Goal: Task Accomplishment & Management: Use online tool/utility

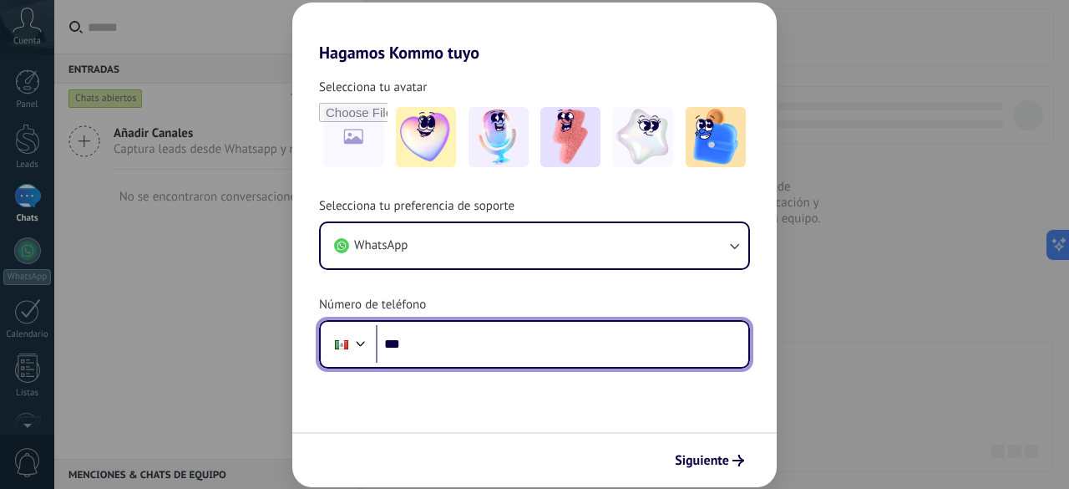
click at [461, 355] on input "***" at bounding box center [562, 344] width 373 height 38
click at [464, 338] on input "***" at bounding box center [562, 344] width 373 height 38
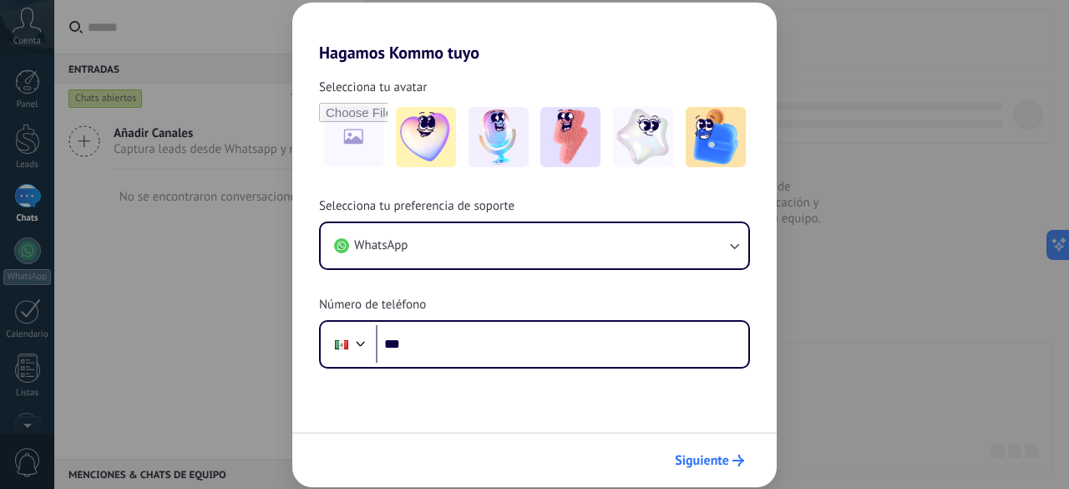
click at [723, 458] on span "Siguiente" at bounding box center [702, 460] width 54 height 12
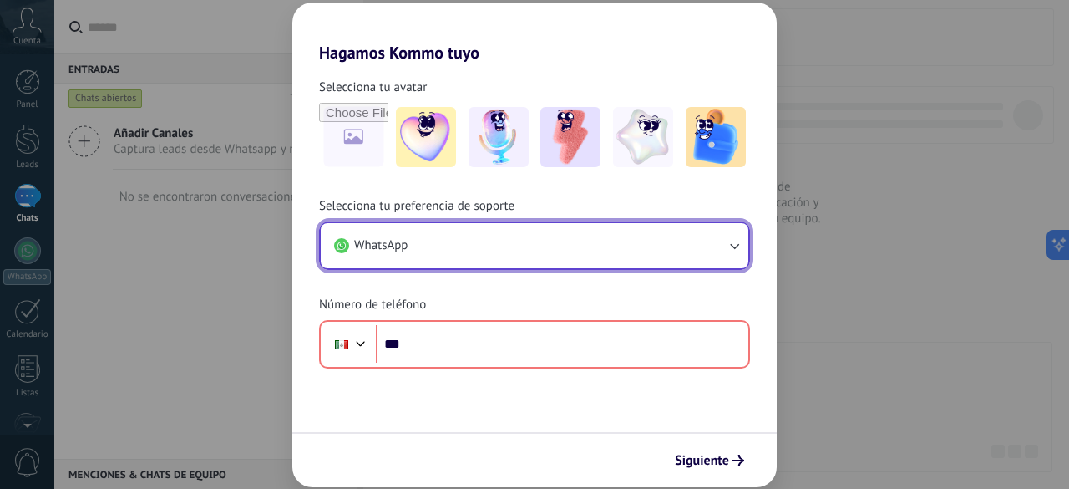
click at [728, 251] on icon "button" at bounding box center [734, 245] width 17 height 17
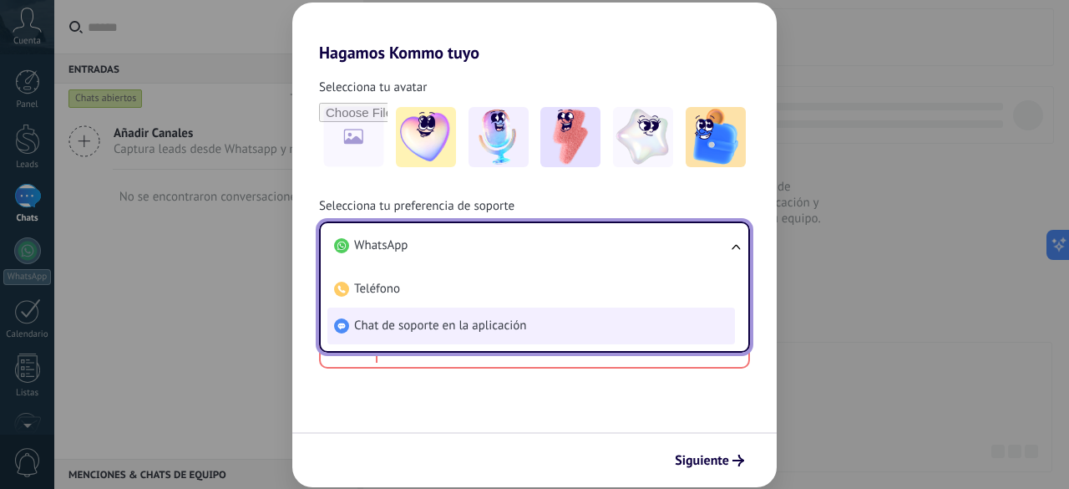
click at [461, 325] on span "Chat de soporte en la aplicación" at bounding box center [440, 325] width 172 height 17
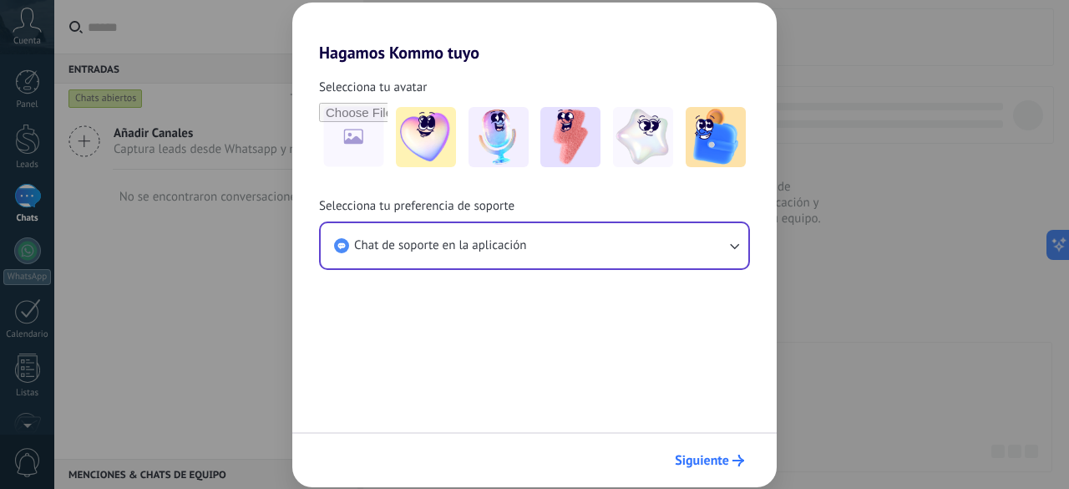
click at [718, 459] on span "Siguiente" at bounding box center [702, 460] width 54 height 12
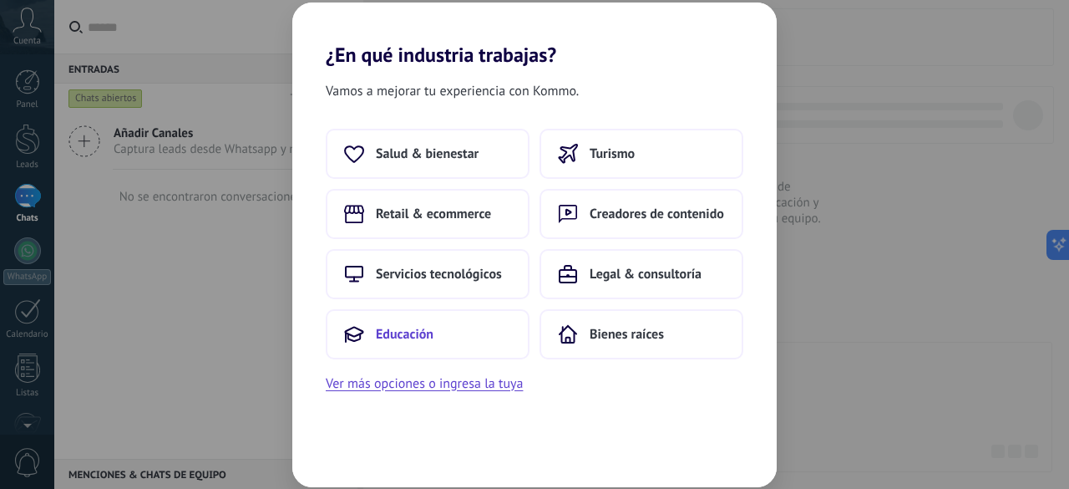
click at [428, 327] on span "Educación" at bounding box center [405, 334] width 58 height 17
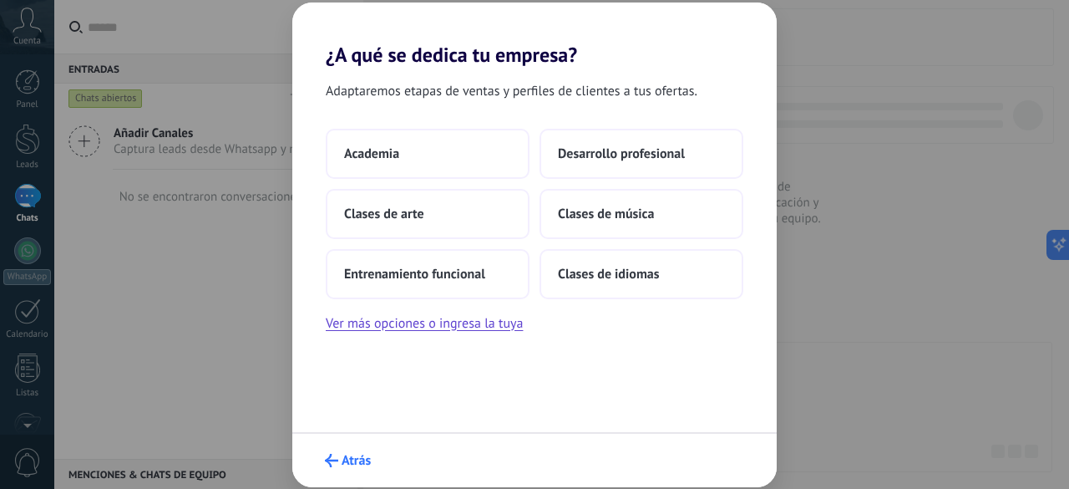
click at [344, 451] on button "Atrás" at bounding box center [347, 460] width 61 height 28
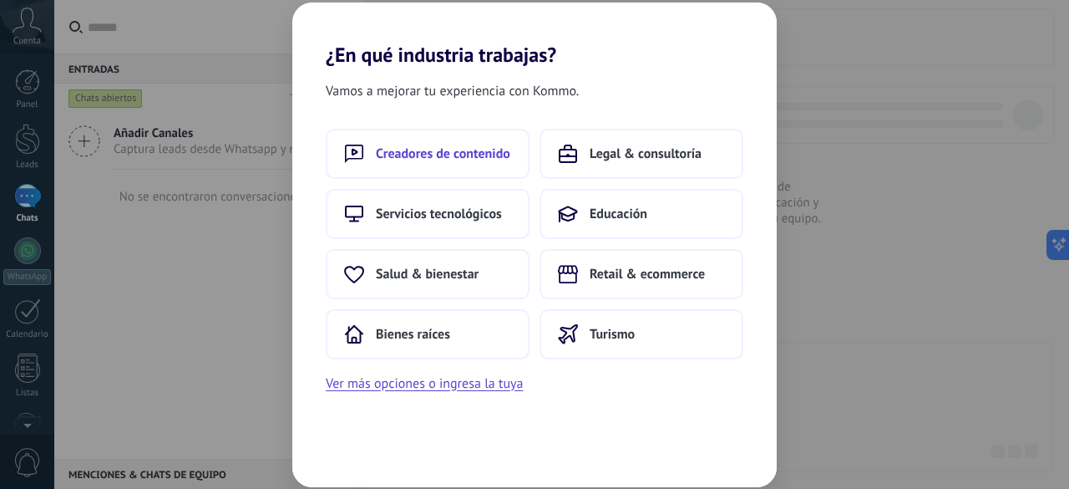
click at [451, 153] on span "Creadores de contenido" at bounding box center [443, 153] width 135 height 17
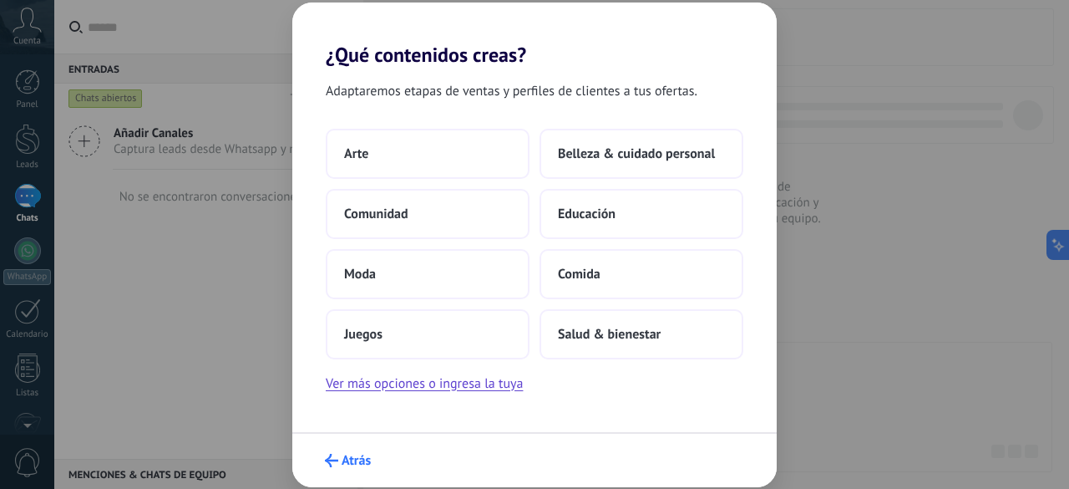
click at [341, 460] on span "Atrás" at bounding box center [348, 460] width 46 height 13
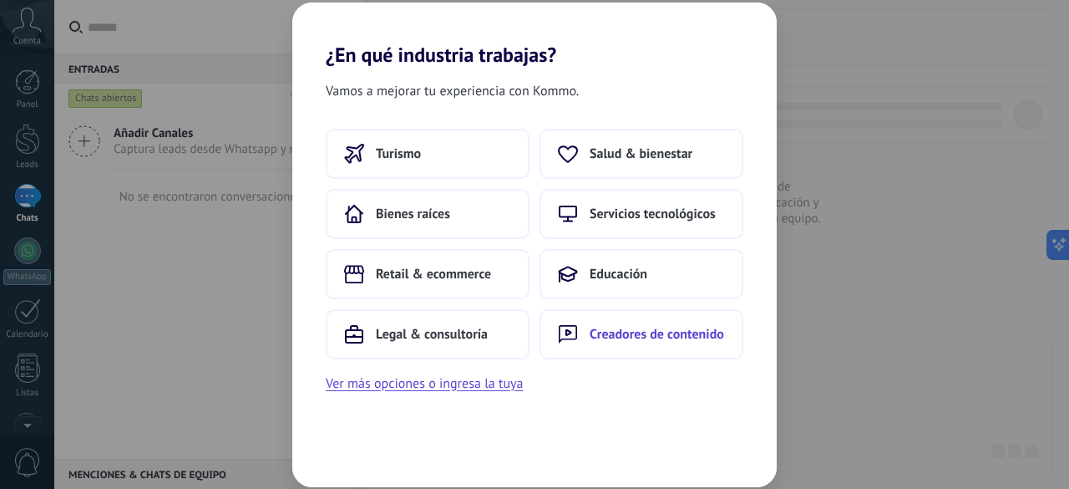
click at [614, 328] on span "Creadores de contenido" at bounding box center [657, 334] width 135 height 17
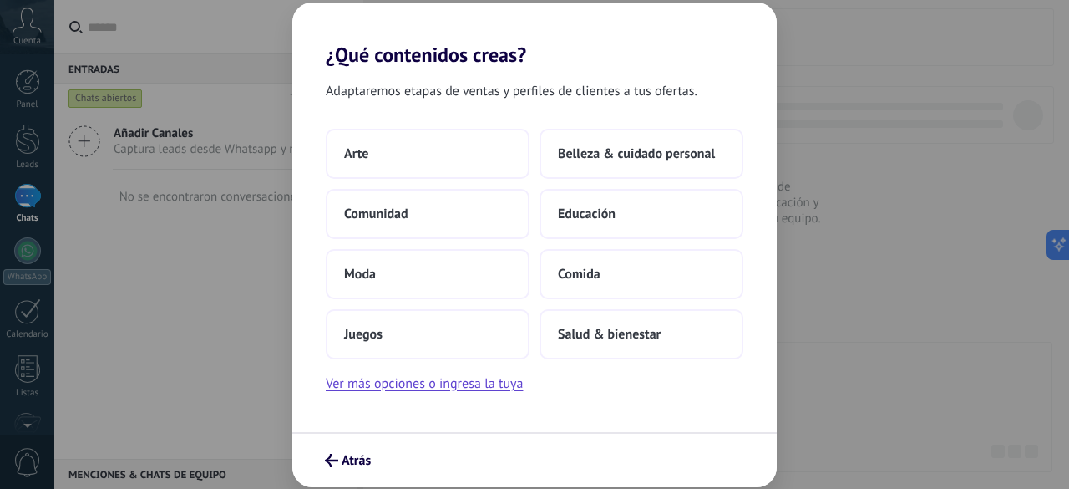
drag, startPoint x: 614, startPoint y: 328, endPoint x: 247, endPoint y: 485, distance: 399.0
click at [247, 485] on div "¿Qué contenidos creas? Adaptaremos etapas de ventas y perfiles de clientes a tu…" at bounding box center [534, 244] width 1069 height 489
click at [348, 450] on button "Atrás" at bounding box center [347, 460] width 61 height 28
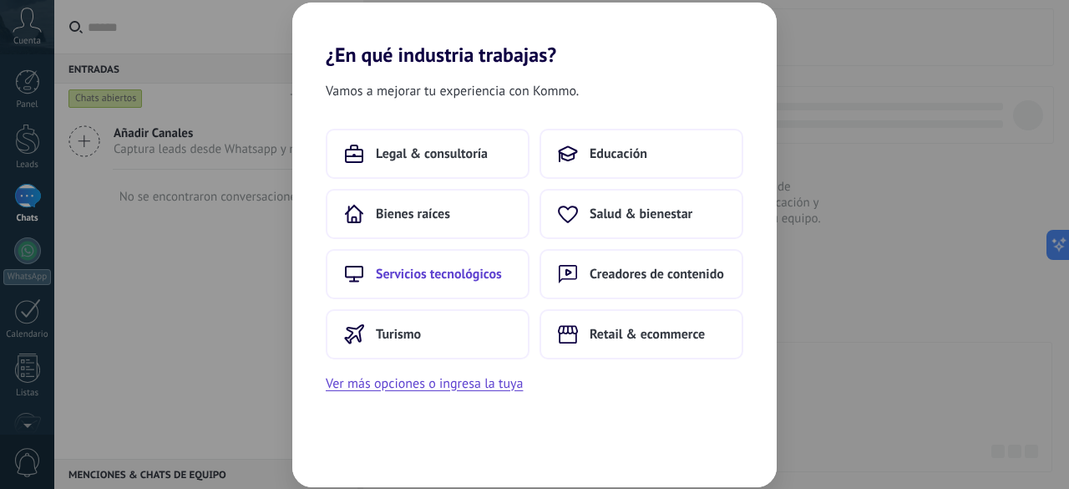
click at [446, 275] on span "Servicios tecnológicos" at bounding box center [439, 274] width 126 height 17
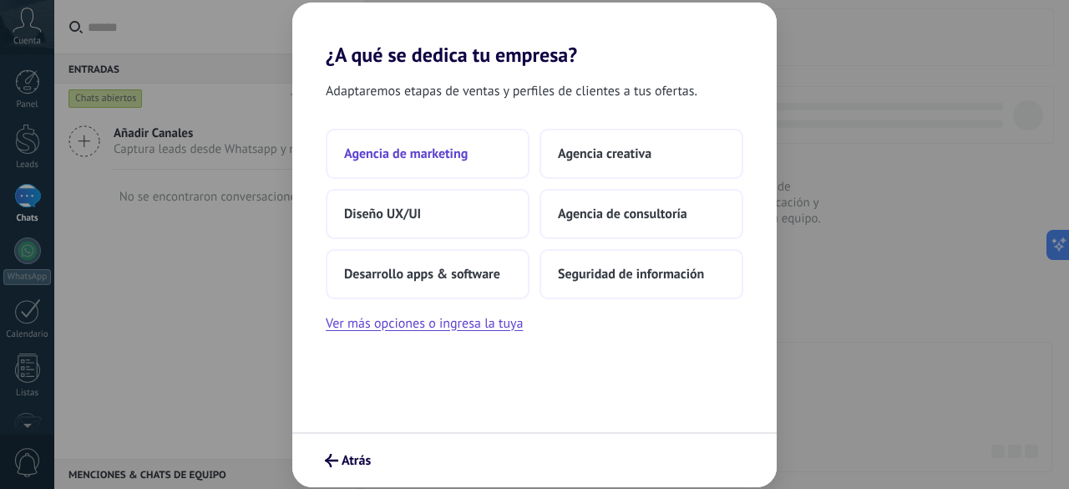
click at [437, 143] on button "Agencia de marketing" at bounding box center [428, 154] width 204 height 50
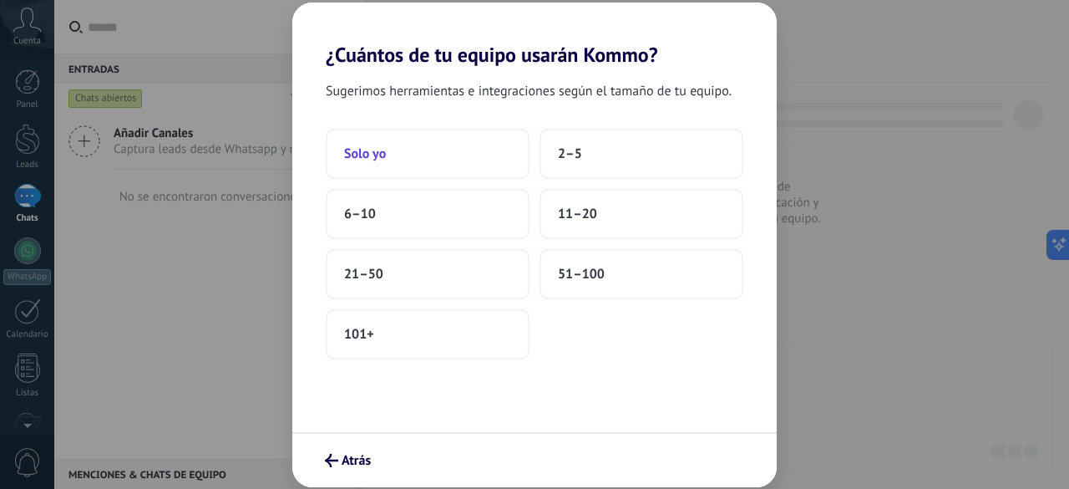
click at [454, 157] on button "Solo yo" at bounding box center [428, 154] width 204 height 50
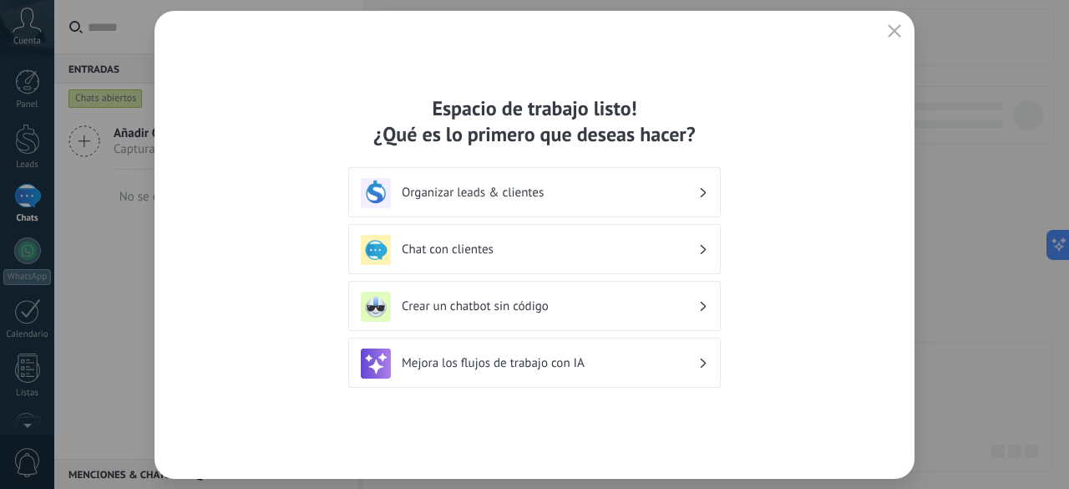
click at [890, 26] on use "button" at bounding box center [895, 30] width 13 height 13
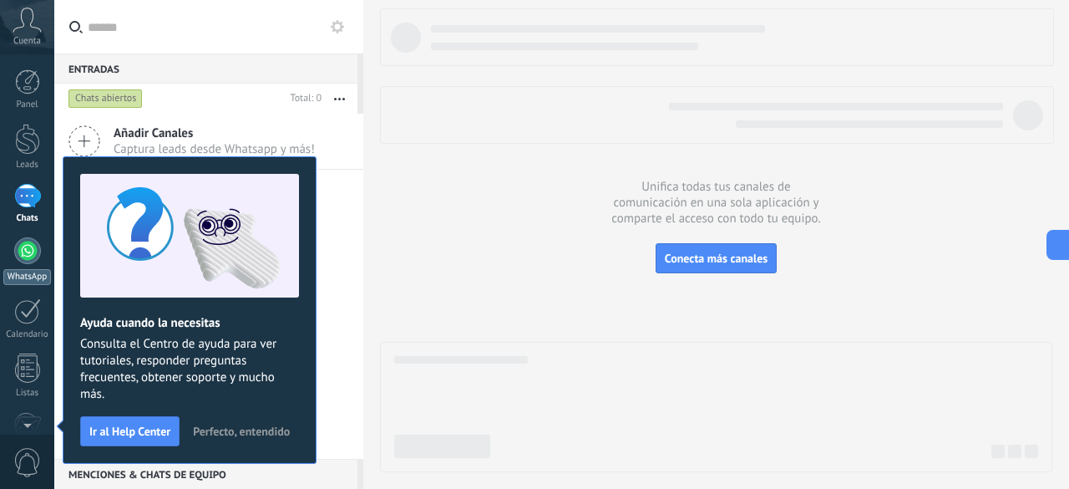
click at [22, 243] on div at bounding box center [27, 250] width 27 height 27
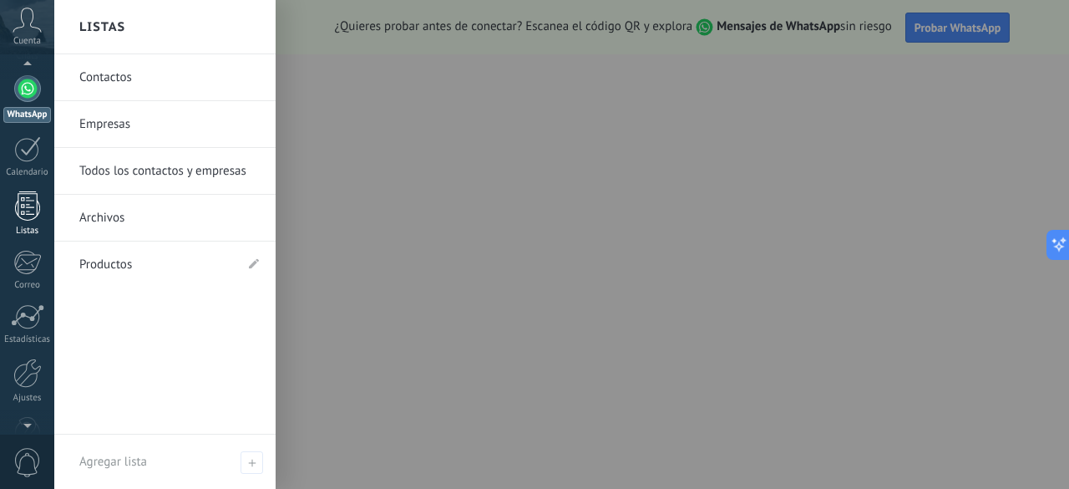
scroll to position [163, 0]
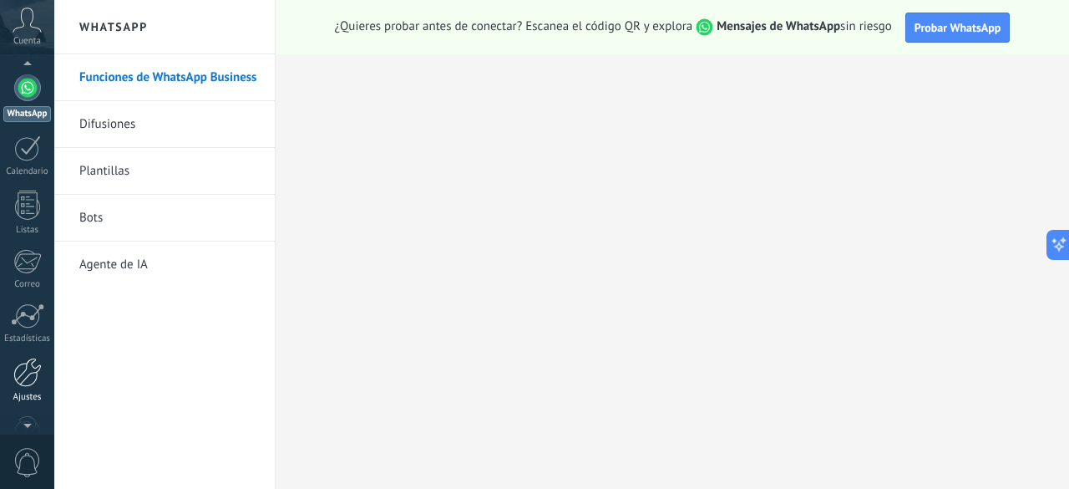
click at [27, 372] on div at bounding box center [27, 372] width 28 height 29
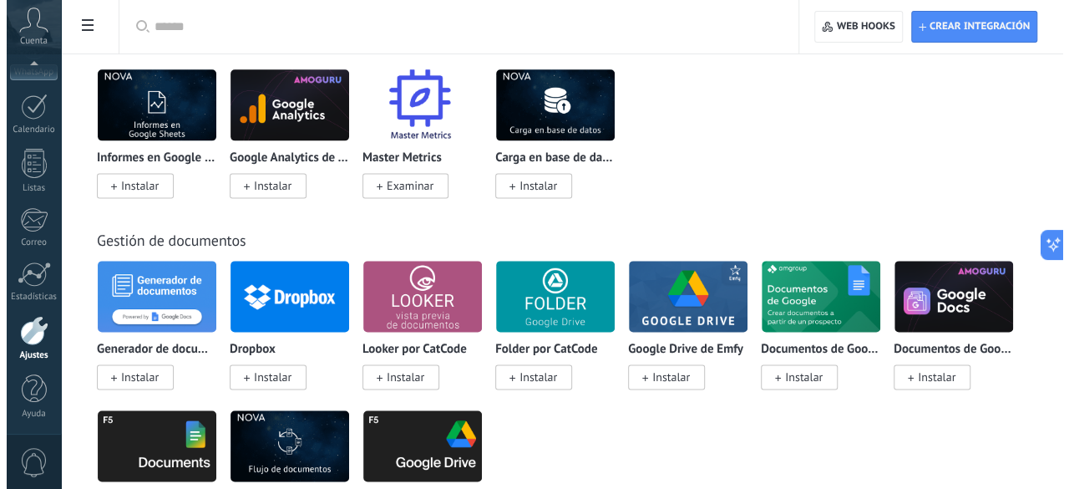
scroll to position [4193, 0]
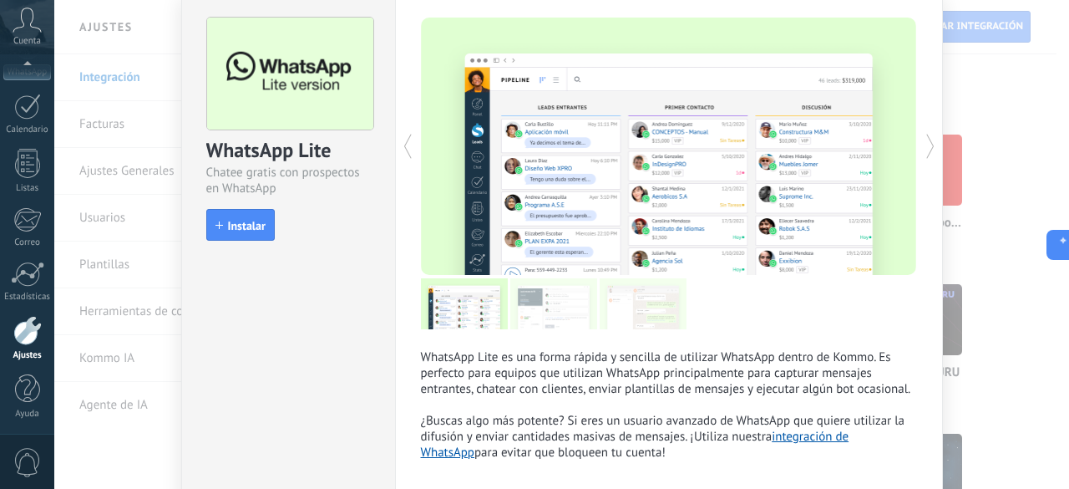
scroll to position [72, 0]
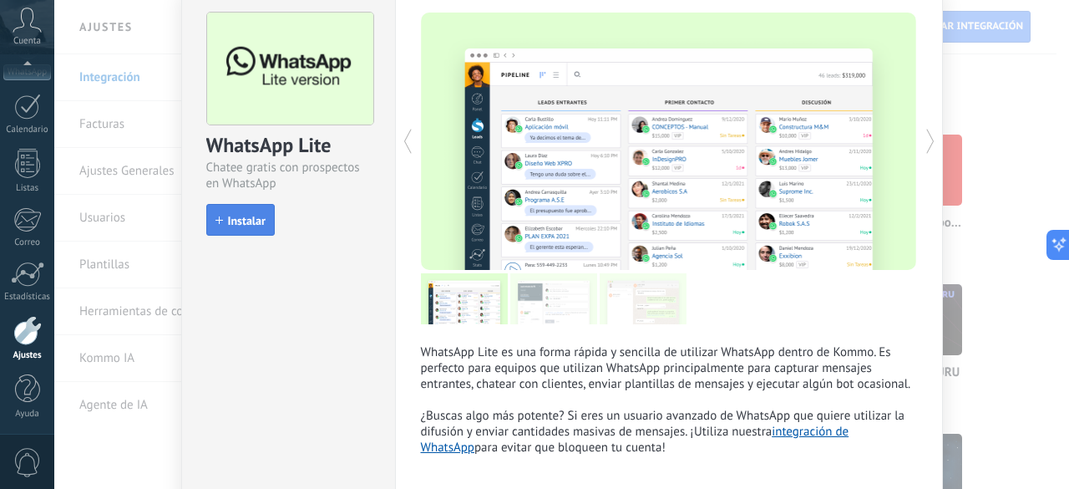
click at [245, 215] on span "Instalar" at bounding box center [247, 221] width 38 height 12
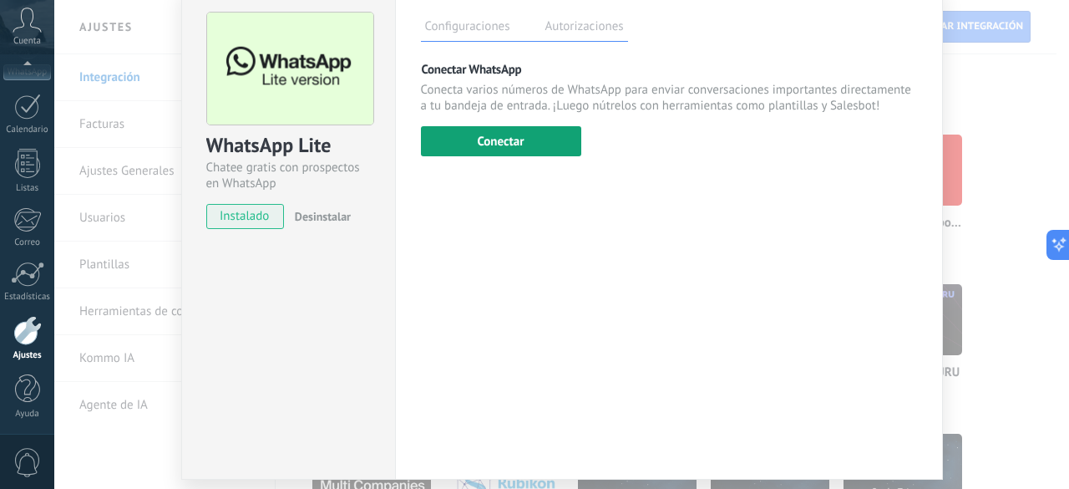
click at [484, 140] on button "Conectar" at bounding box center [501, 141] width 160 height 30
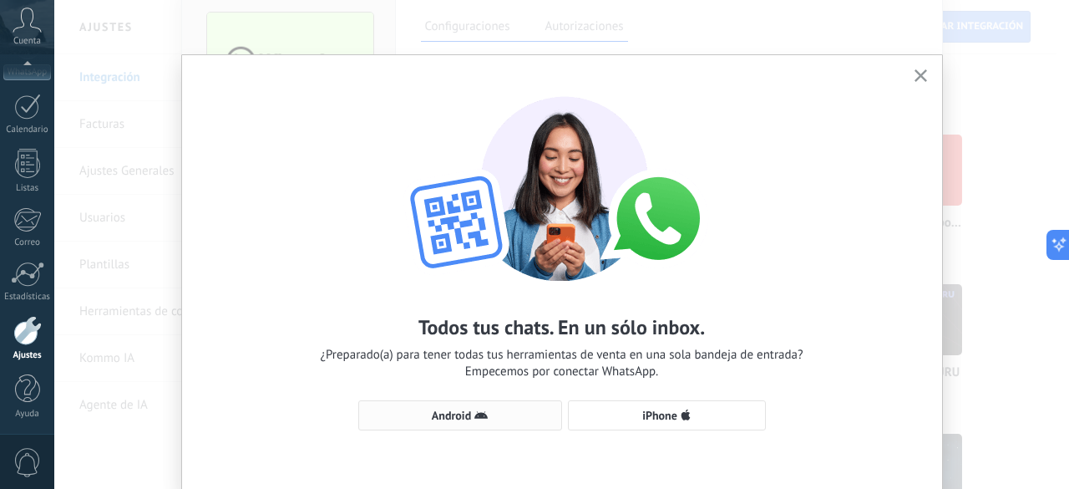
click at [484, 415] on icon "button" at bounding box center [481, 415] width 13 height 13
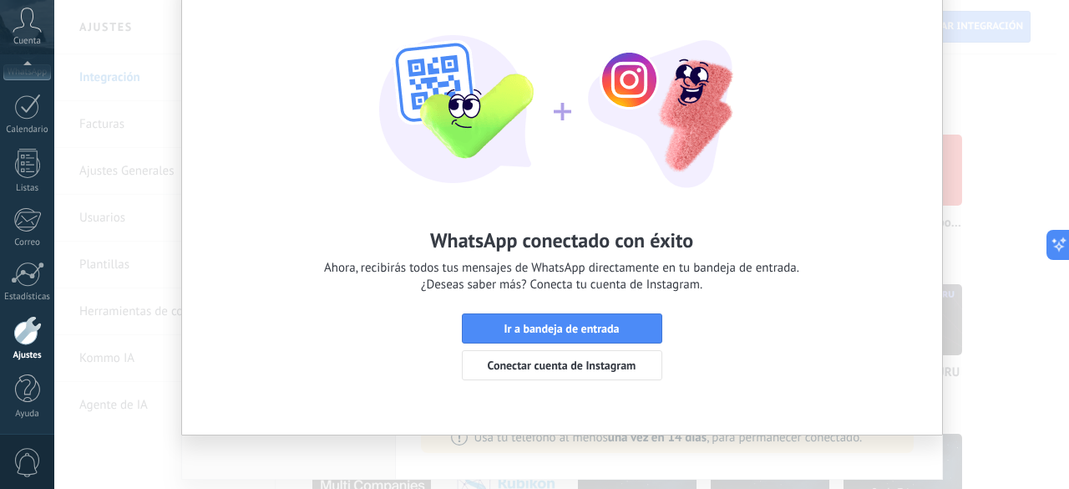
scroll to position [0, 0]
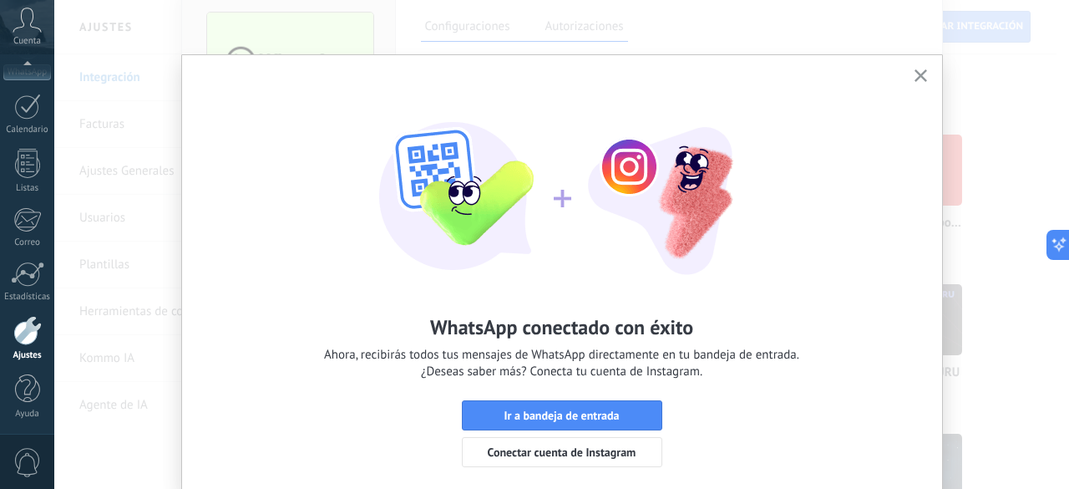
click at [921, 64] on div "WhatsApp conectado con éxito Ahora, recibirás todos tus mensajes de WhatsApp di…" at bounding box center [562, 288] width 760 height 466
click at [916, 78] on use "button" at bounding box center [921, 75] width 13 height 13
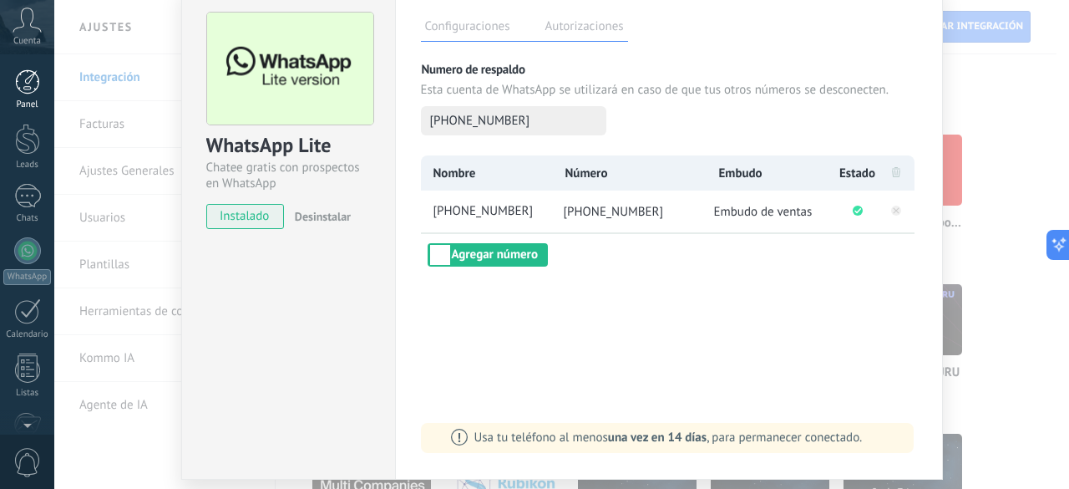
click at [31, 101] on div "Panel" at bounding box center [27, 104] width 48 height 11
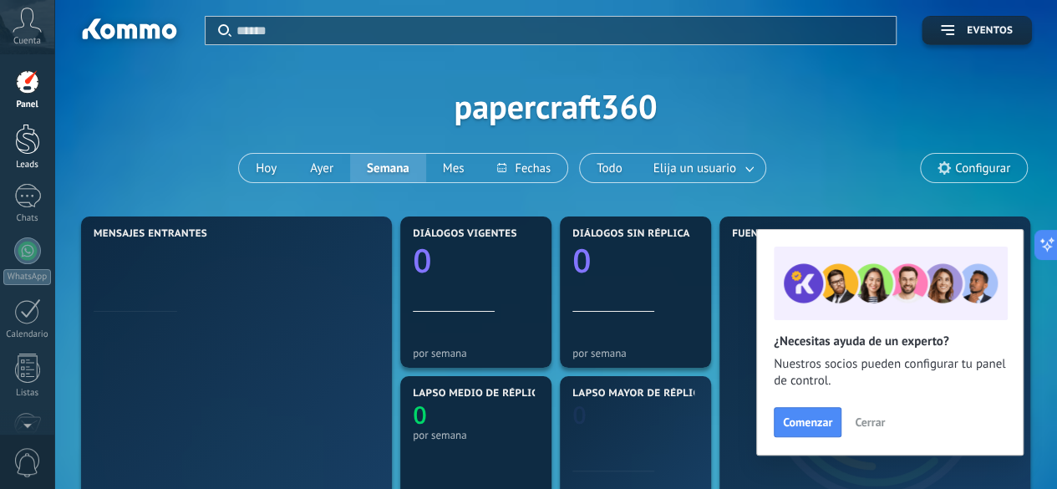
click at [27, 154] on div at bounding box center [27, 139] width 25 height 31
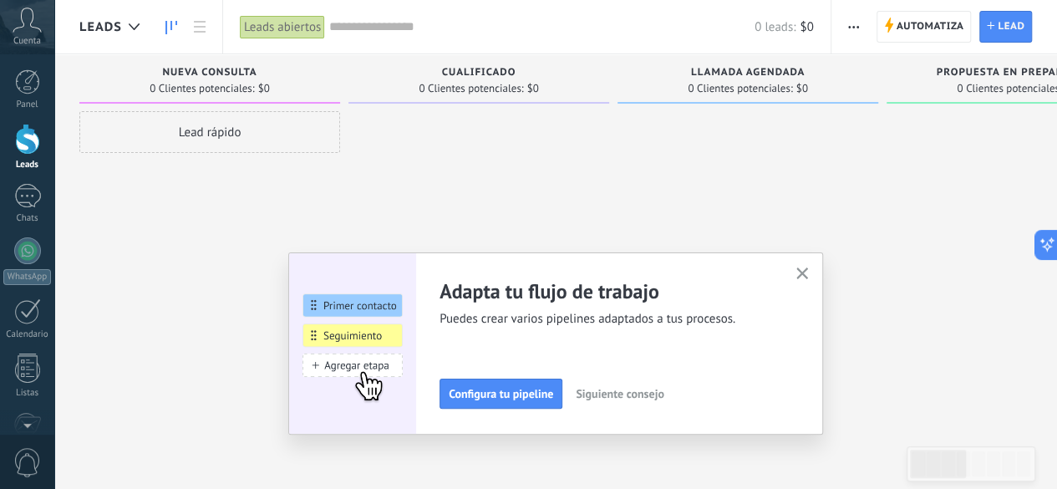
click at [804, 276] on icon "button" at bounding box center [802, 273] width 13 height 13
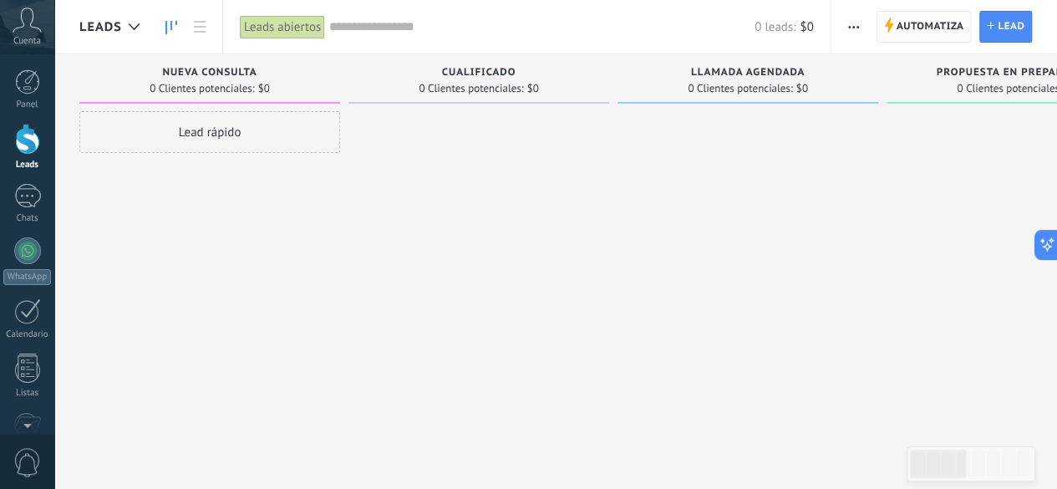
click at [927, 38] on span "Automatiza" at bounding box center [930, 27] width 68 height 30
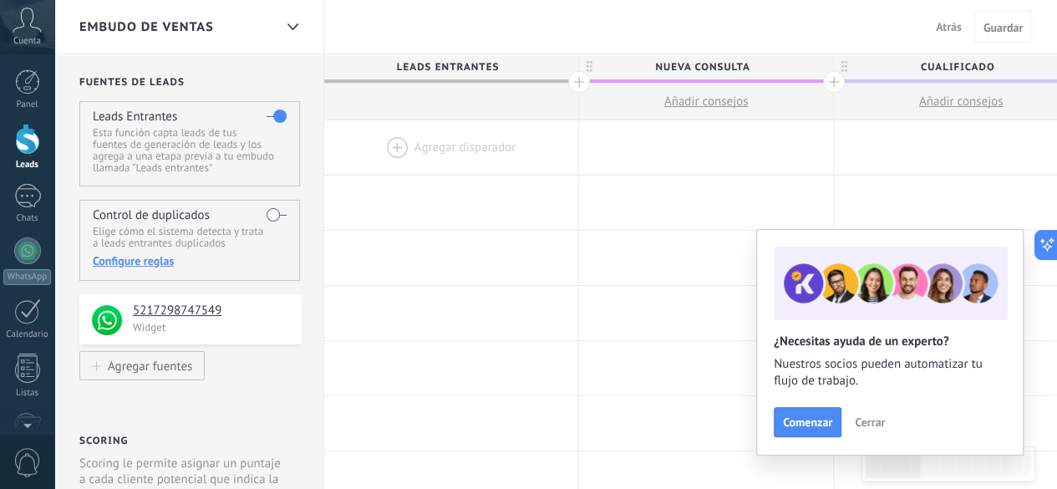
click at [427, 143] on div at bounding box center [451, 147] width 254 height 54
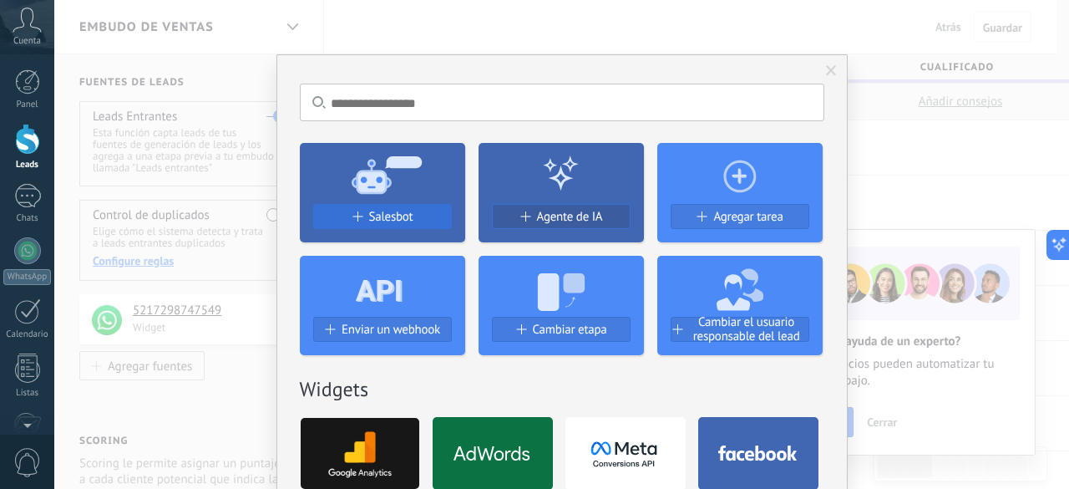
click at [369, 208] on button "Salesbot" at bounding box center [382, 216] width 139 height 25
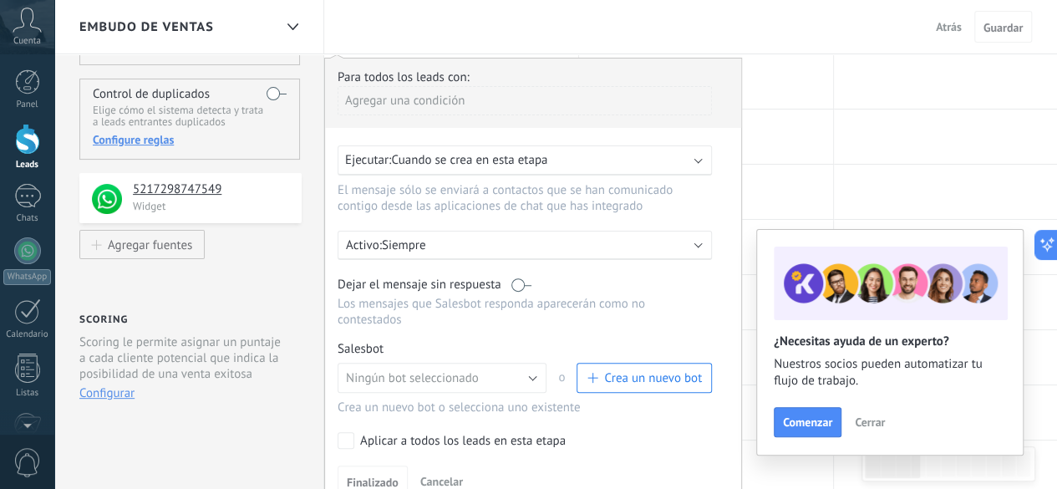
scroll to position [122, 0]
click at [695, 156] on b at bounding box center [698, 158] width 8 height 8
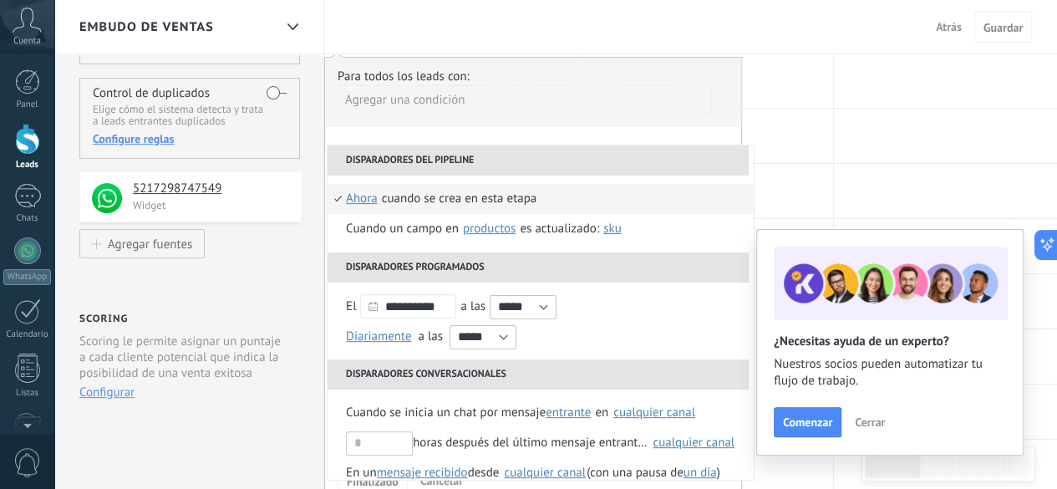
click at [680, 128] on div "**********" at bounding box center [533, 283] width 418 height 452
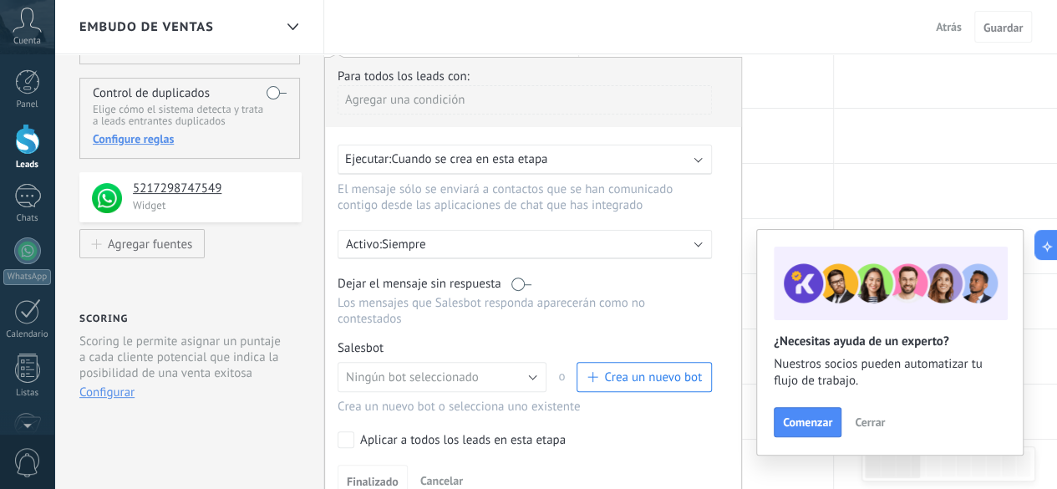
click at [485, 99] on div "Agregar una condición" at bounding box center [525, 99] width 374 height 29
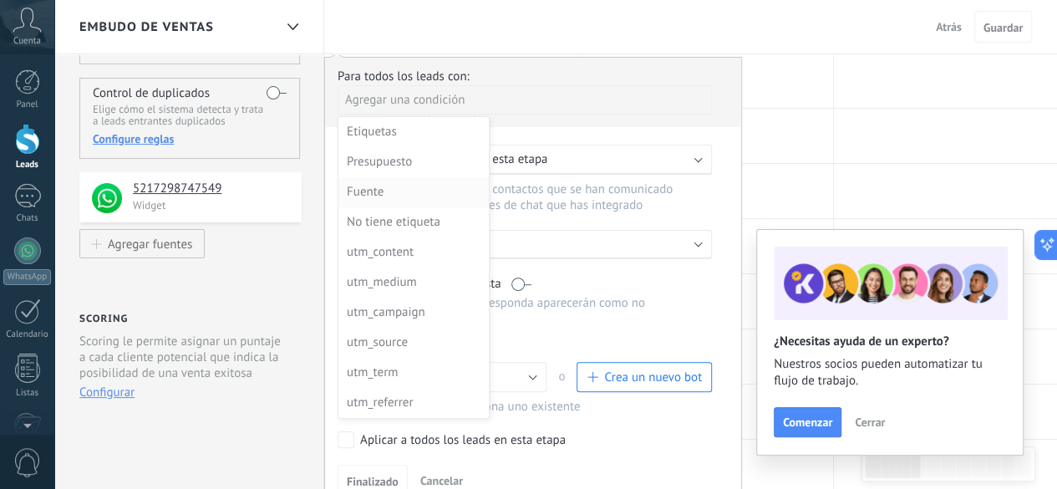
click at [399, 195] on div "Fuente" at bounding box center [412, 191] width 130 height 23
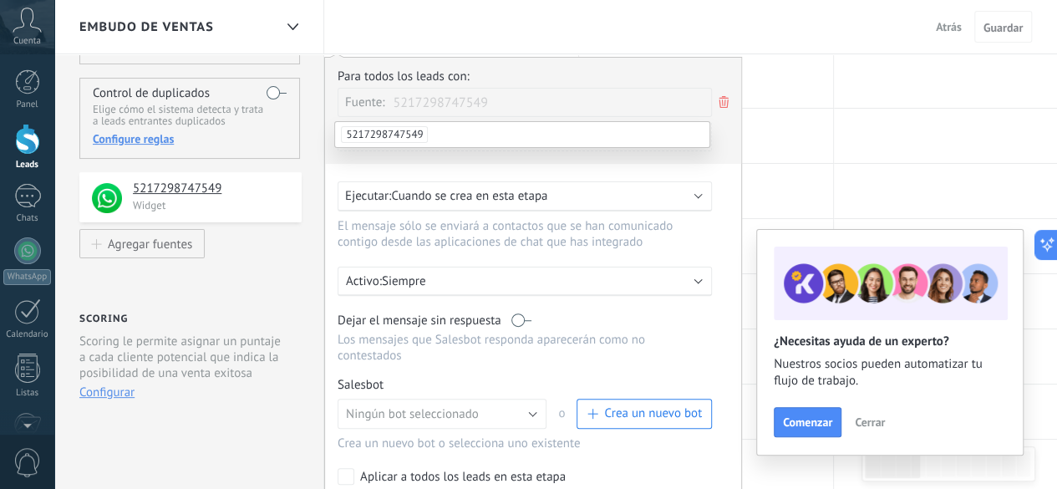
click at [396, 136] on span "5217298747549" at bounding box center [384, 134] width 87 height 17
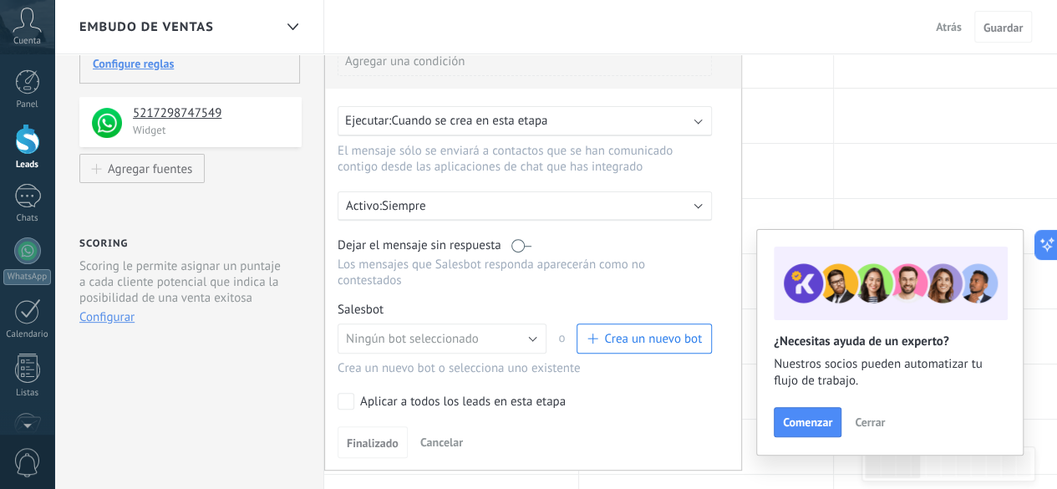
scroll to position [200, 0]
click at [707, 117] on div "Ejecutar: Cuando se crea en esta etapa" at bounding box center [525, 119] width 374 height 30
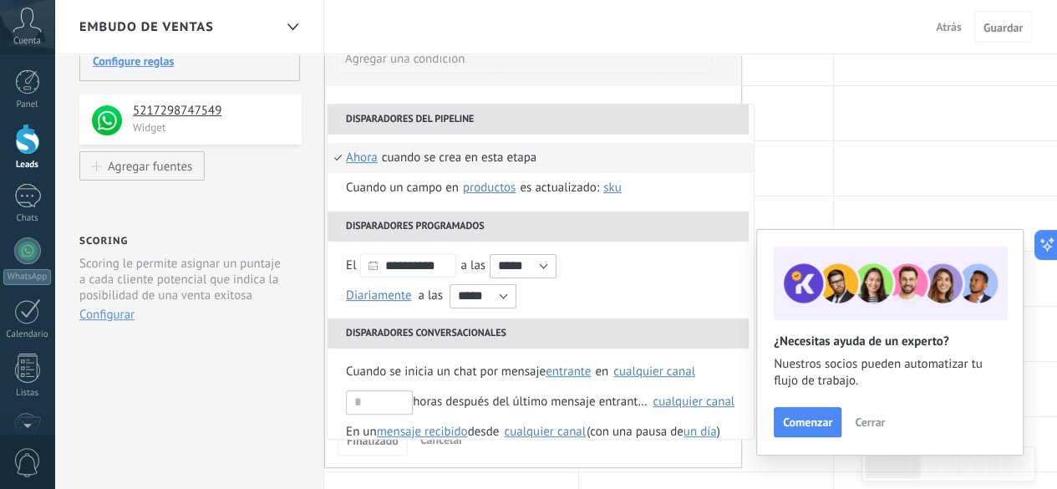
click at [683, 84] on div "Agregar una condición" at bounding box center [525, 65] width 374 height 42
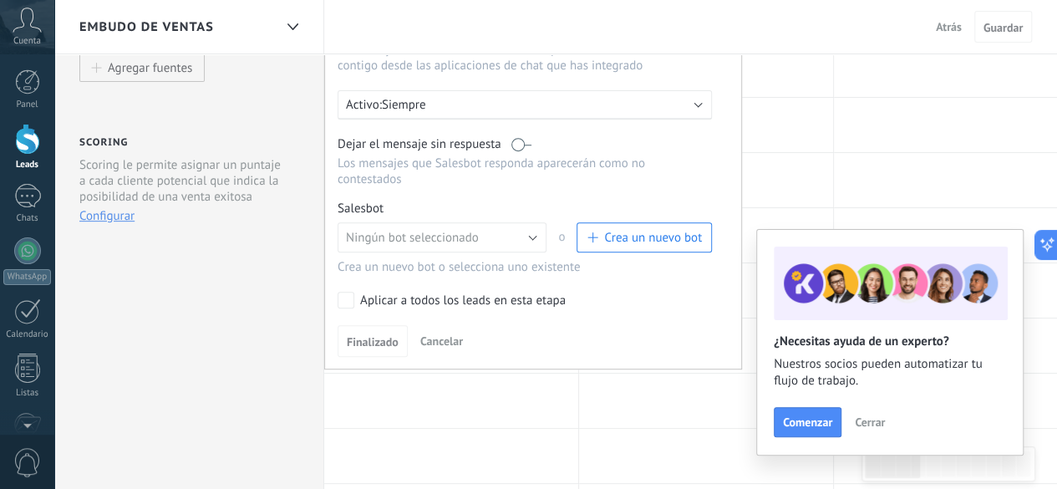
scroll to position [300, 0]
click at [538, 221] on button "Ningún bot seleccionado" at bounding box center [442, 236] width 209 height 30
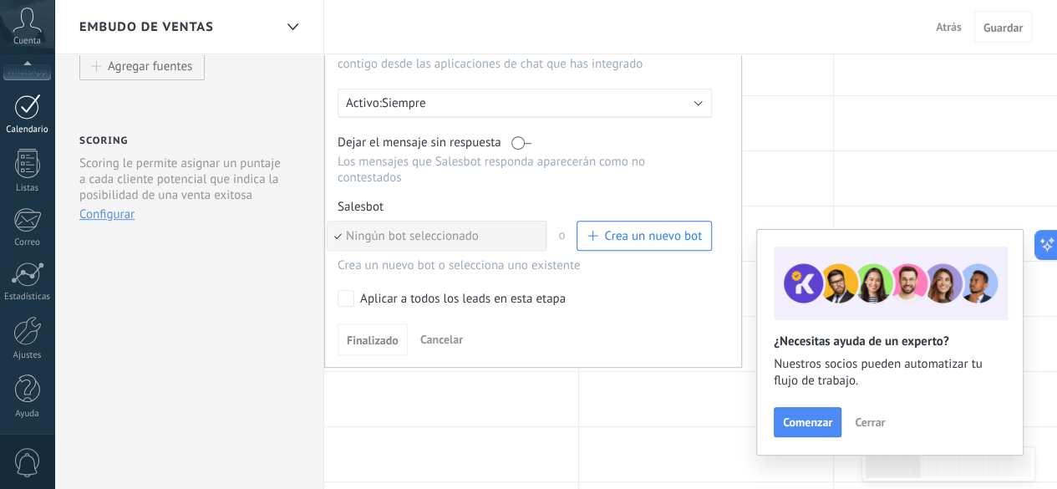
scroll to position [205, 0]
click at [28, 332] on div at bounding box center [27, 330] width 28 height 29
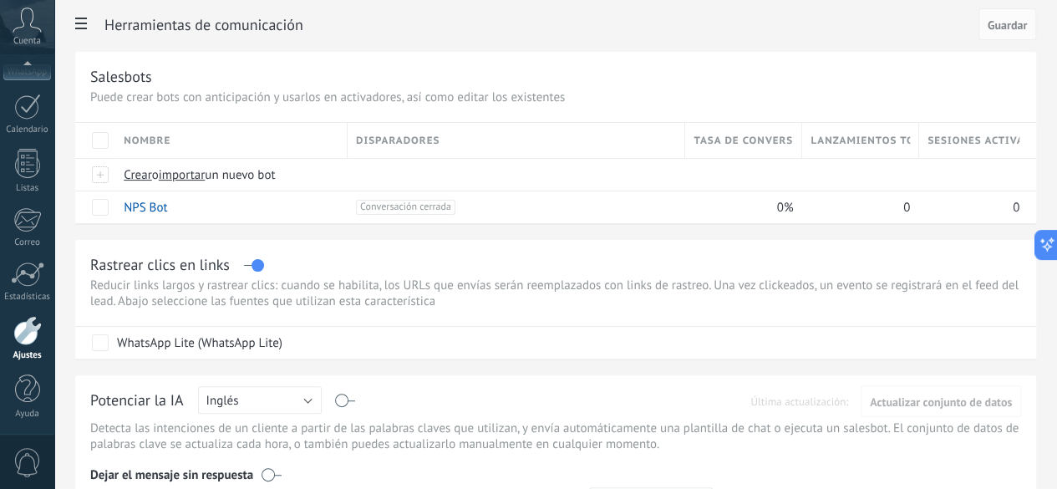
scroll to position [57, 0]
click at [206, 170] on span "importar" at bounding box center [182, 174] width 47 height 16
click at [0, 0] on input "importar un nuevo bot" at bounding box center [0, 0] width 0 height 0
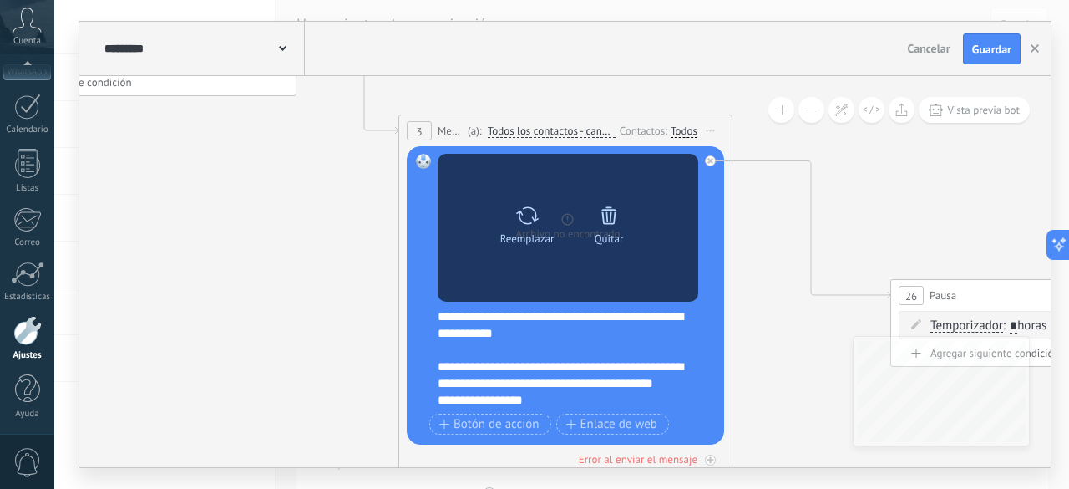
click at [610, 220] on icon at bounding box center [609, 215] width 15 height 18
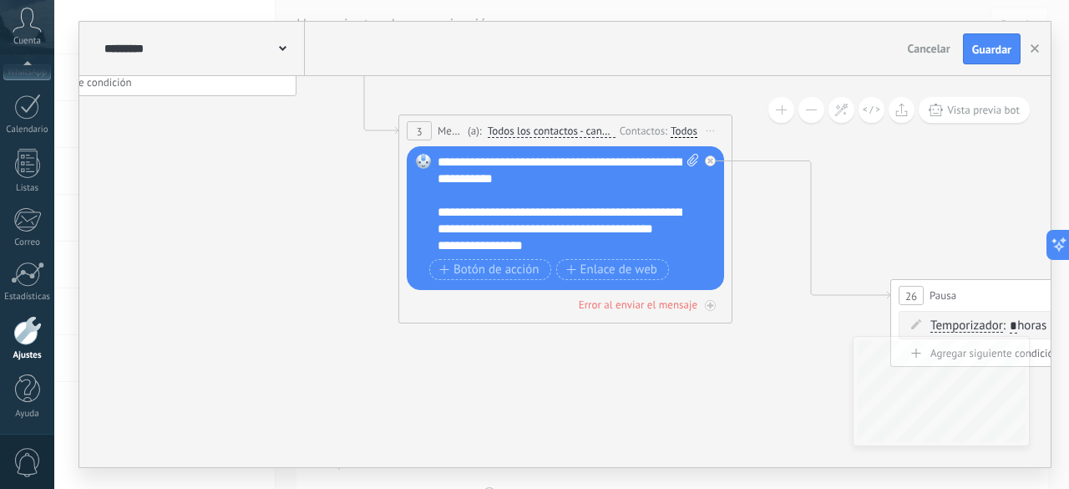
click at [693, 155] on icon at bounding box center [693, 160] width 11 height 13
click input "Subir" at bounding box center [0, 0] width 0 height 0
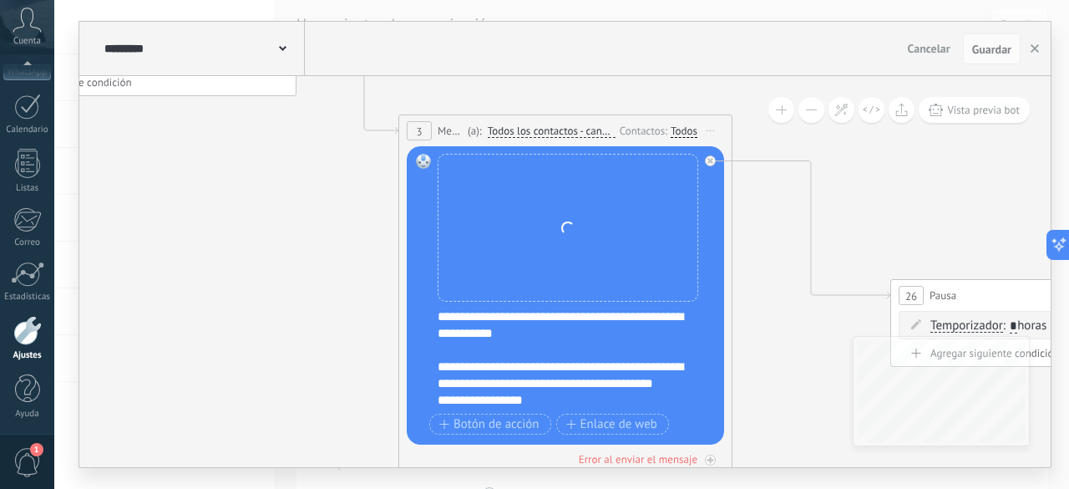
click at [621, 195] on div "Reemplazar Quitar Convertir a mensaje de voz Arrastre la imagen aquí para adjun…" at bounding box center [568, 228] width 261 height 148
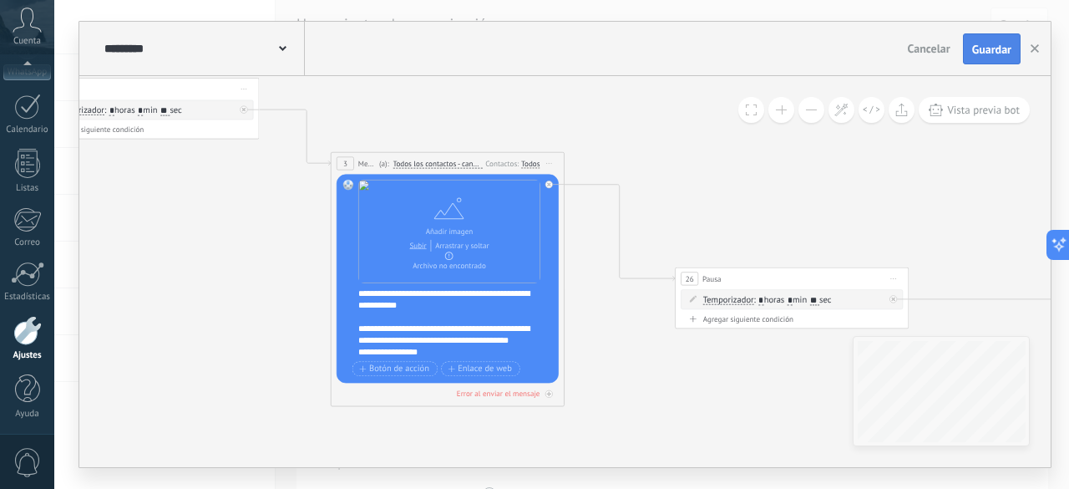
click at [1003, 50] on span "Guardar" at bounding box center [991, 49] width 39 height 12
click at [1037, 54] on button "button" at bounding box center [1035, 49] width 25 height 32
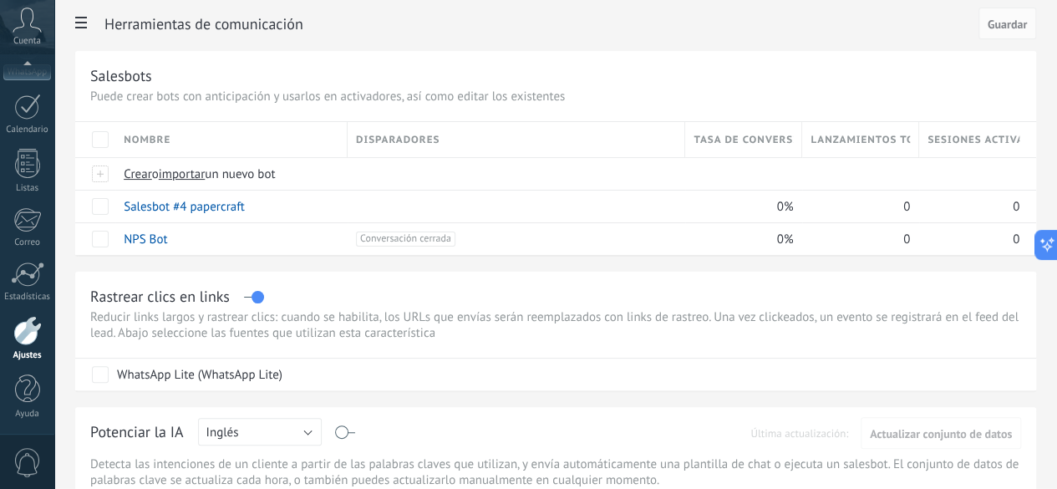
scroll to position [0, 0]
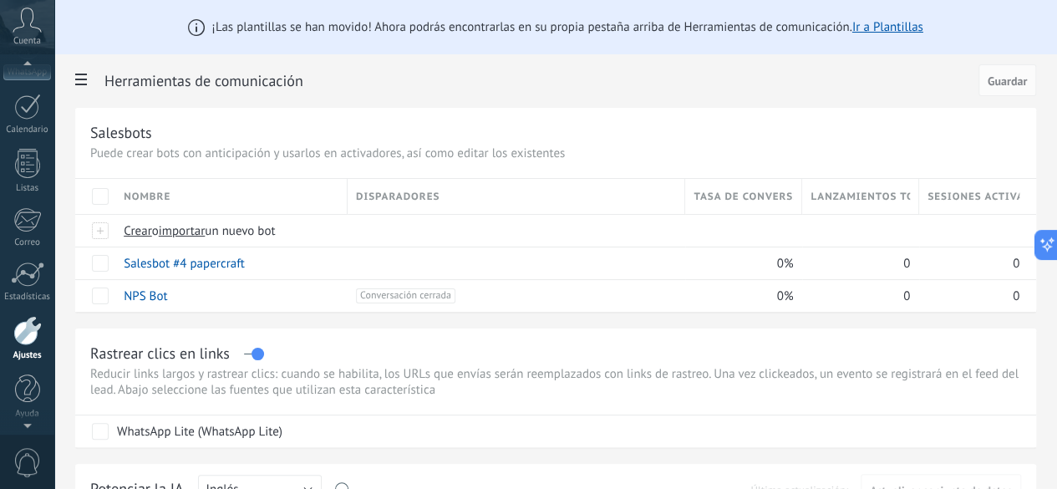
click at [12, 143] on div "Panel Leads Chats WhatsApp Clientes" at bounding box center [27, 150] width 54 height 571
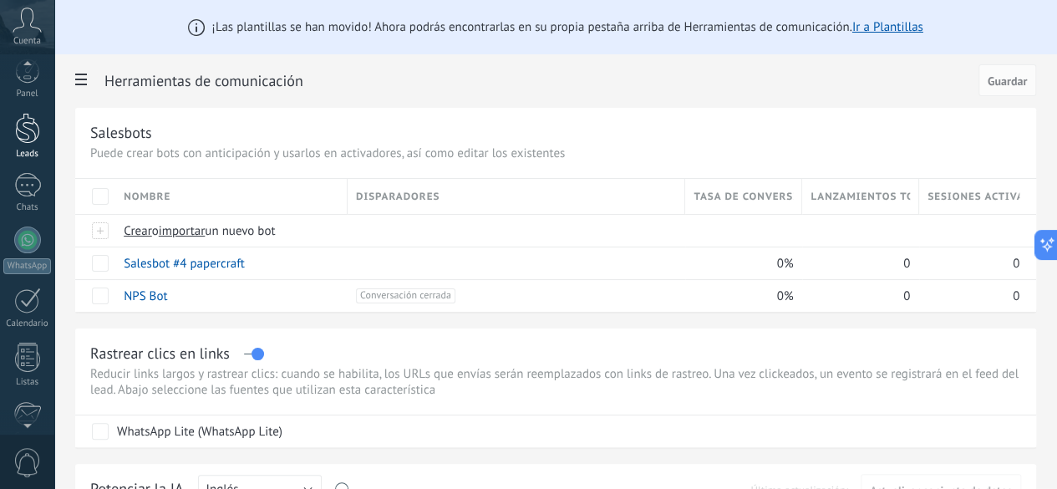
click at [29, 129] on div at bounding box center [27, 128] width 25 height 31
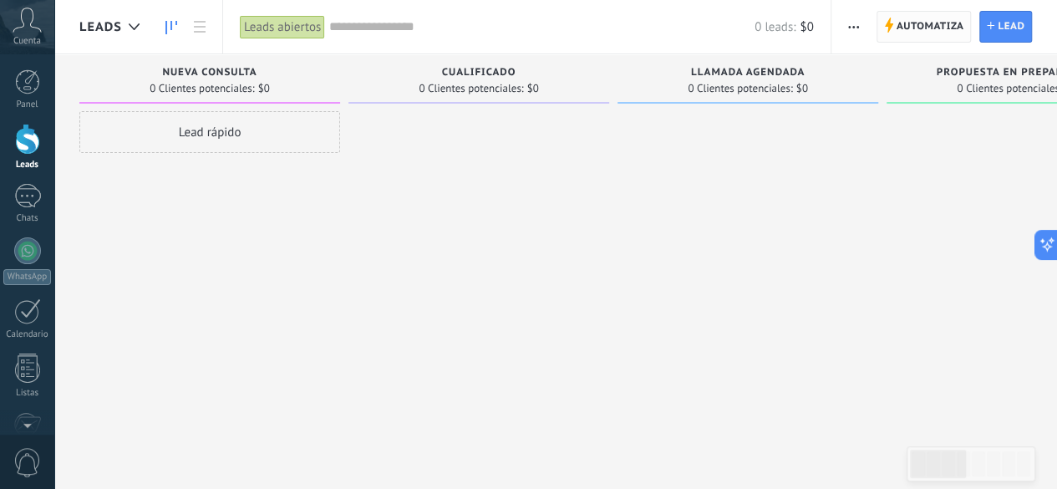
click at [917, 26] on span "Automatiza" at bounding box center [930, 27] width 68 height 30
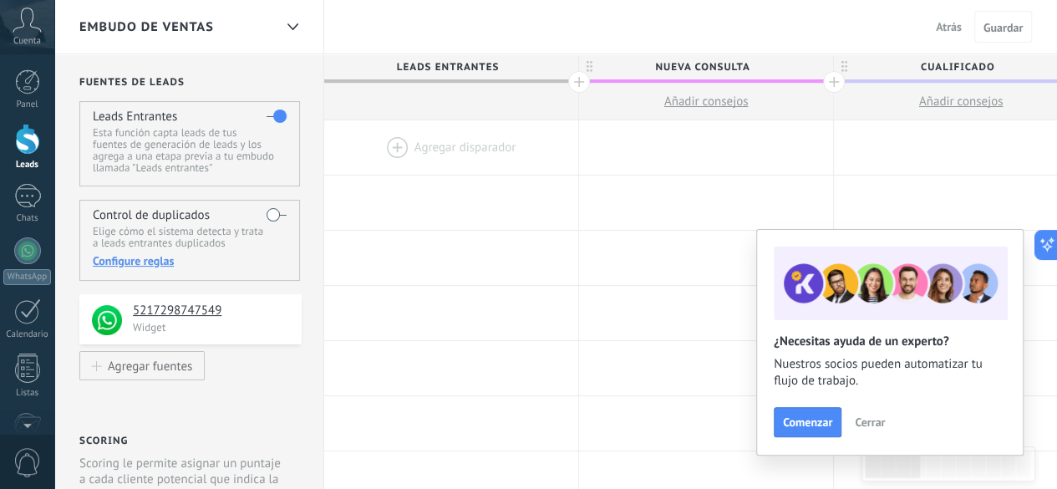
click at [388, 143] on div at bounding box center [451, 147] width 254 height 54
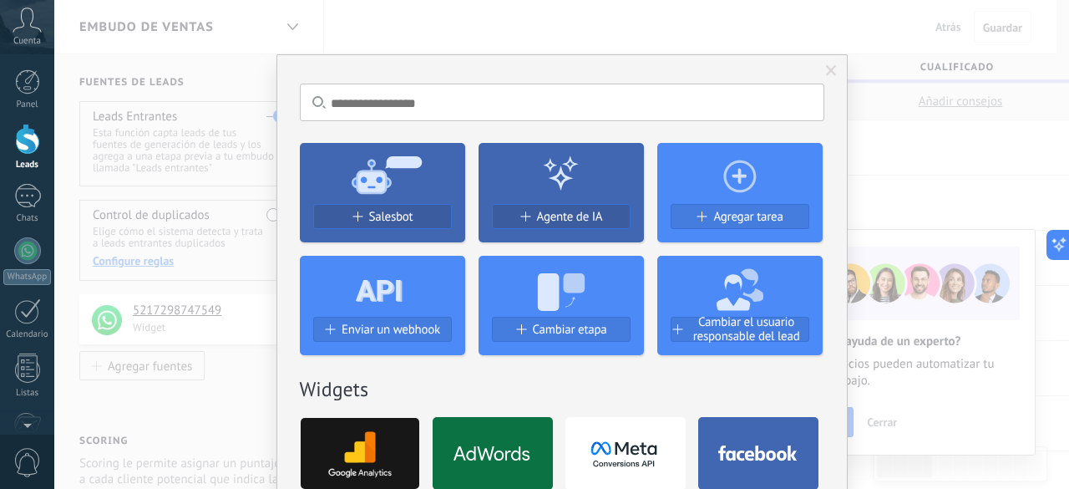
click at [378, 200] on icon at bounding box center [382, 174] width 165 height 60
click at [378, 210] on span "Salesbot" at bounding box center [391, 217] width 44 height 14
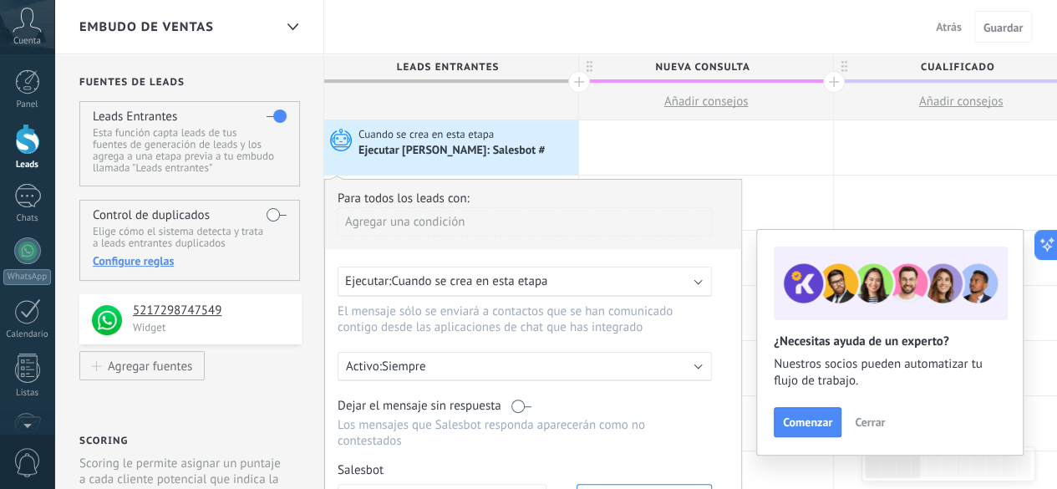
click at [436, 215] on div "Agregar una condición" at bounding box center [525, 221] width 374 height 29
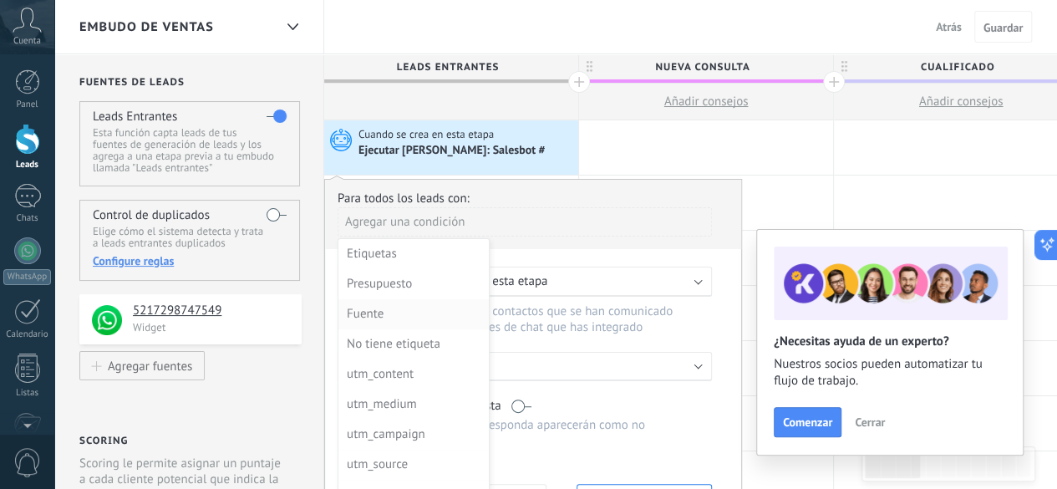
click at [378, 313] on div "Fuente" at bounding box center [412, 313] width 130 height 23
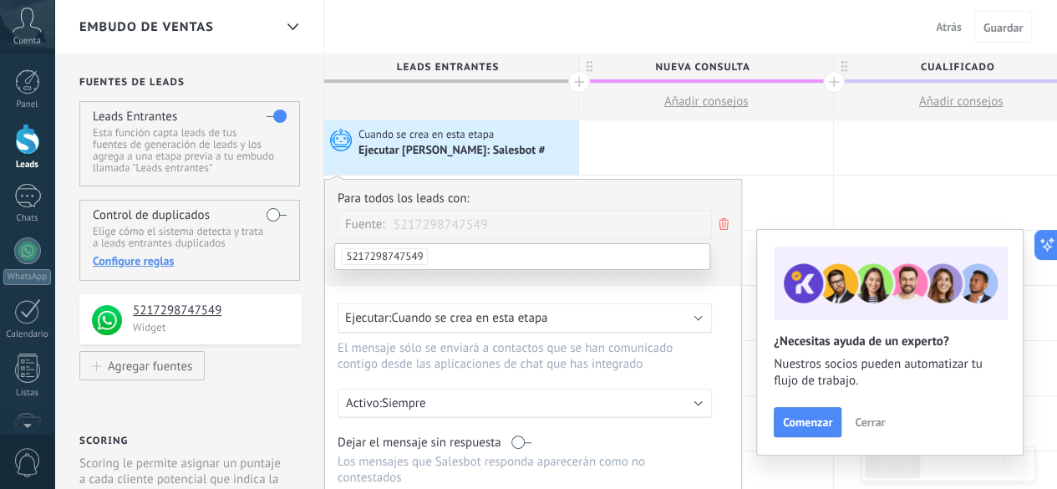
click at [409, 256] on span "5217298747549" at bounding box center [384, 256] width 87 height 17
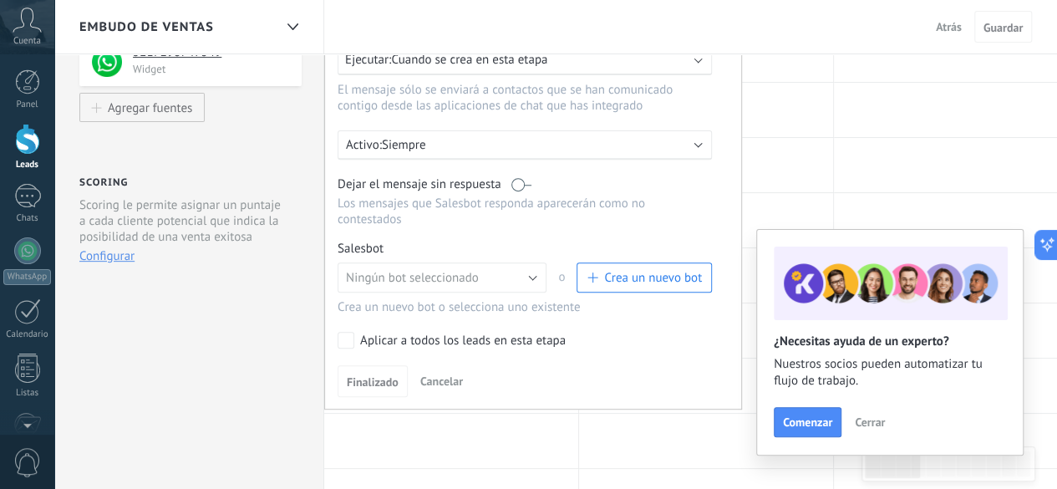
scroll to position [259, 0]
click at [532, 268] on button "Ningún bot seleccionado" at bounding box center [442, 276] width 209 height 30
click at [464, 297] on span "Salesbot #4 papercraft" at bounding box center [433, 305] width 213 height 16
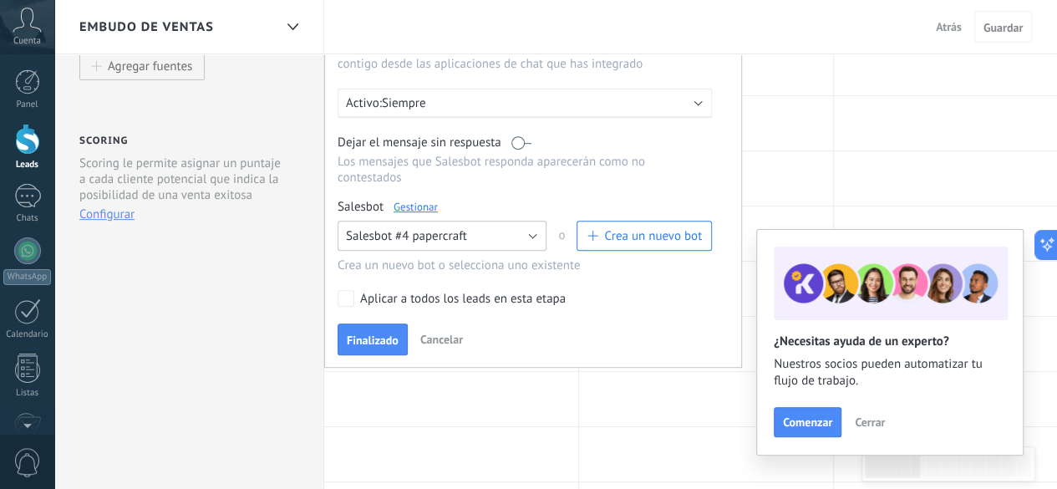
scroll to position [303, 0]
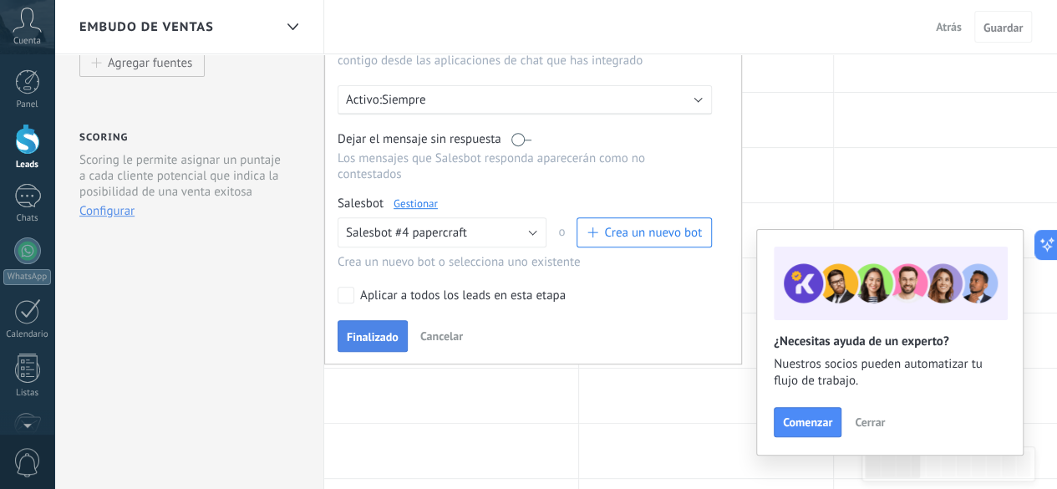
click at [384, 331] on span "Finalizado" at bounding box center [373, 337] width 52 height 12
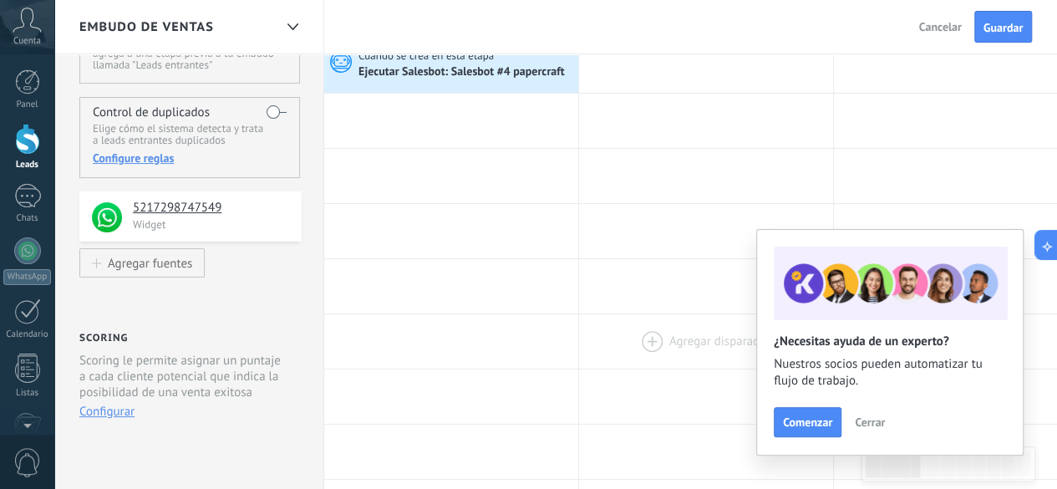
scroll to position [0, 0]
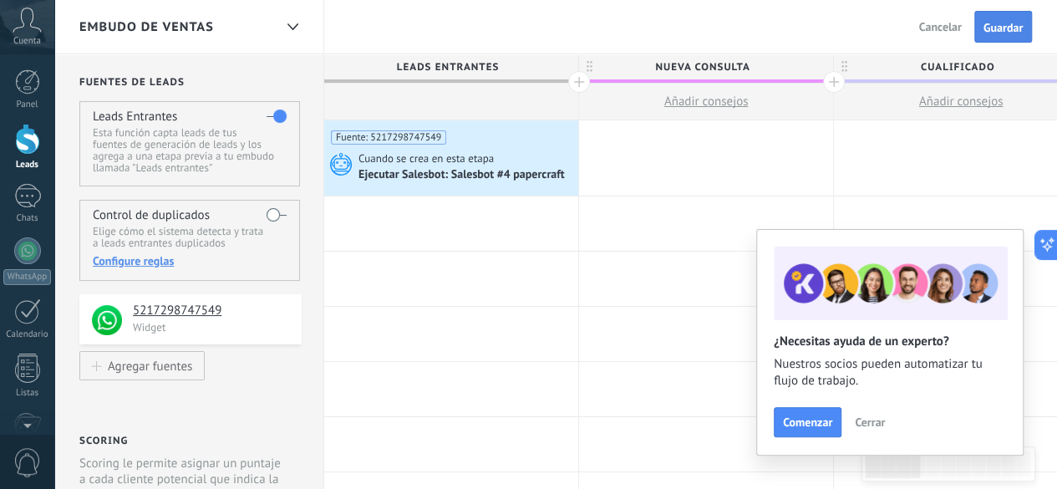
click at [996, 19] on button "Guardar" at bounding box center [1003, 27] width 58 height 32
